Goal: Information Seeking & Learning: Learn about a topic

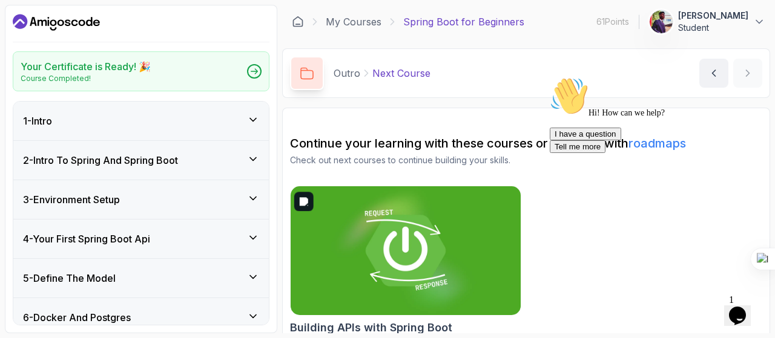
scroll to position [13, 0]
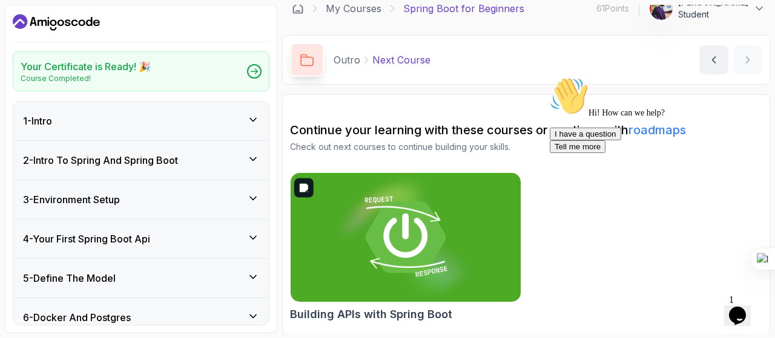
click at [429, 290] on img at bounding box center [405, 238] width 241 height 136
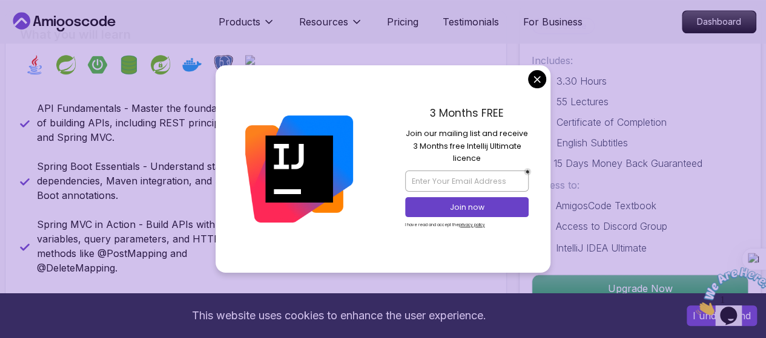
scroll to position [482, 0]
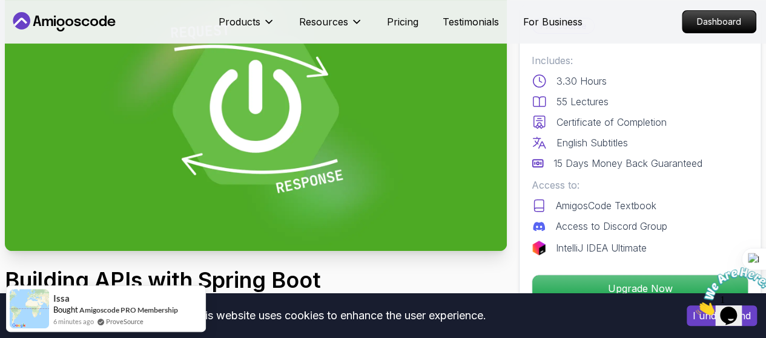
scroll to position [0, 0]
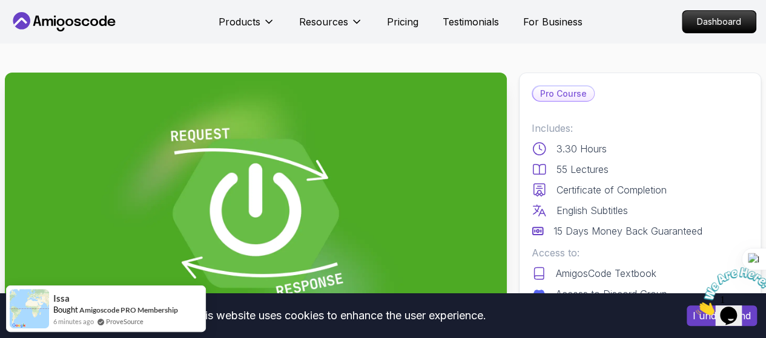
click at [88, 16] on icon at bounding box center [64, 21] width 109 height 19
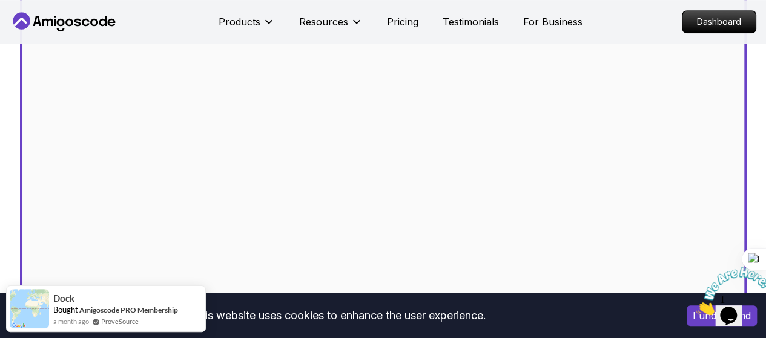
scroll to position [424, 0]
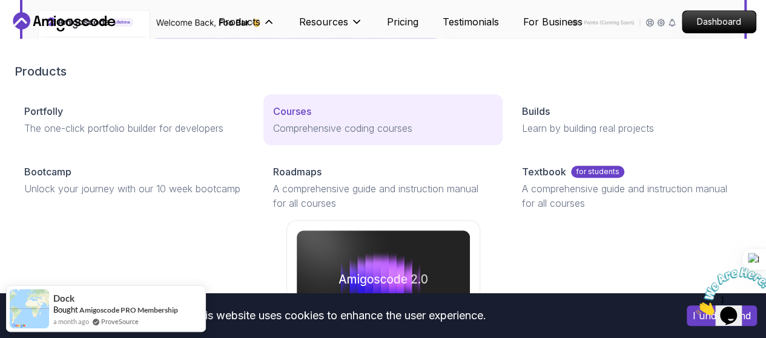
click at [273, 119] on p "Courses" at bounding box center [292, 111] width 38 height 15
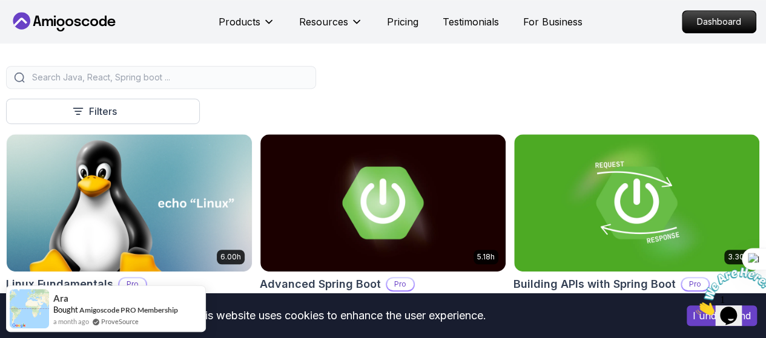
scroll to position [304, 0]
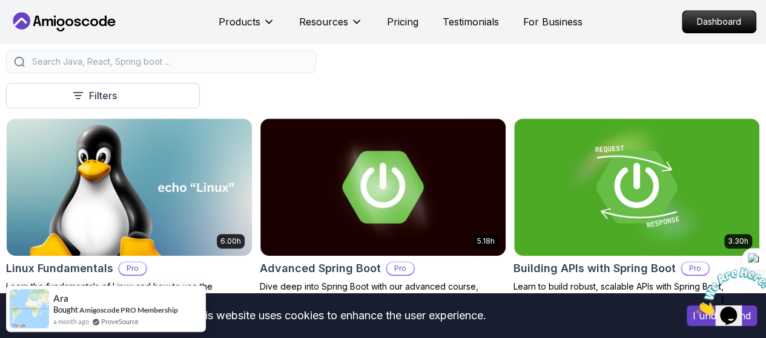
click at [0, 0] on p "Free" at bounding box center [0, 0] width 0 height 0
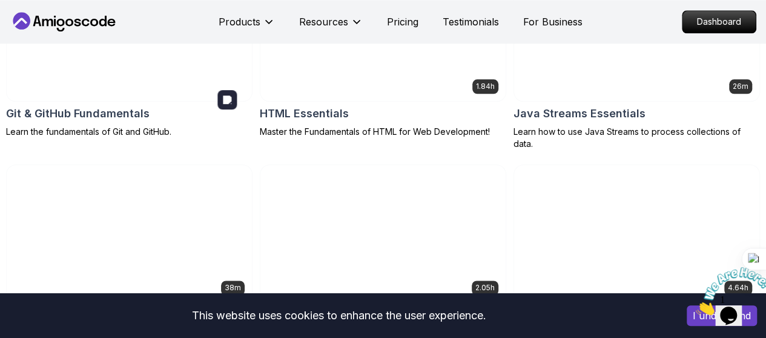
scroll to position [645, 0]
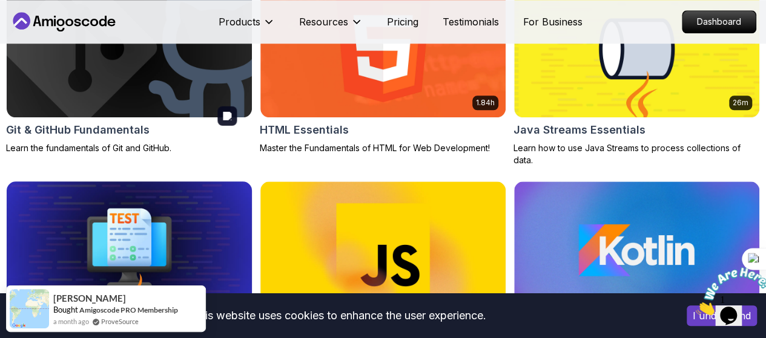
click at [258, 178] on img at bounding box center [129, 250] width 257 height 144
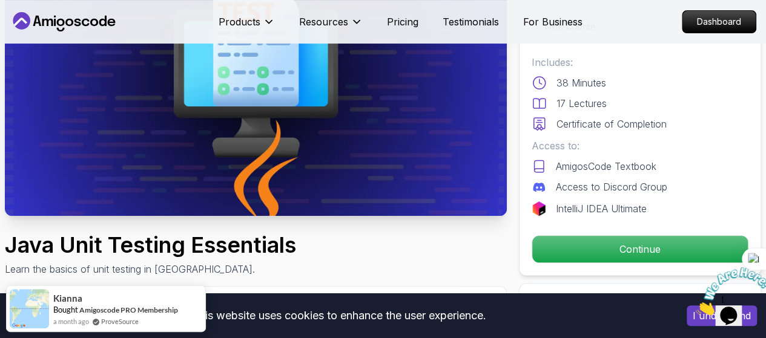
scroll to position [139, 0]
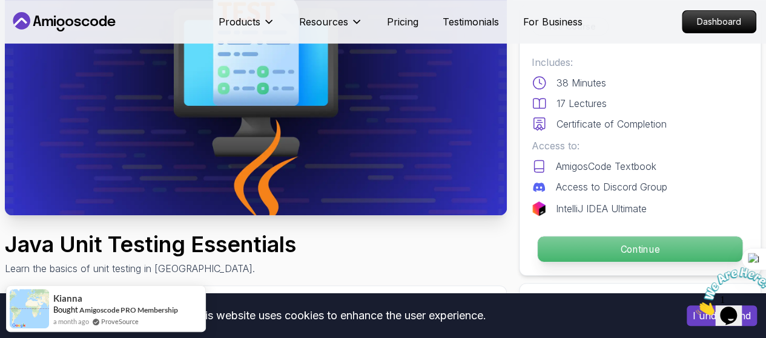
click at [619, 240] on p "Continue" at bounding box center [639, 249] width 205 height 25
